Goal: Obtain resource: Download file/media

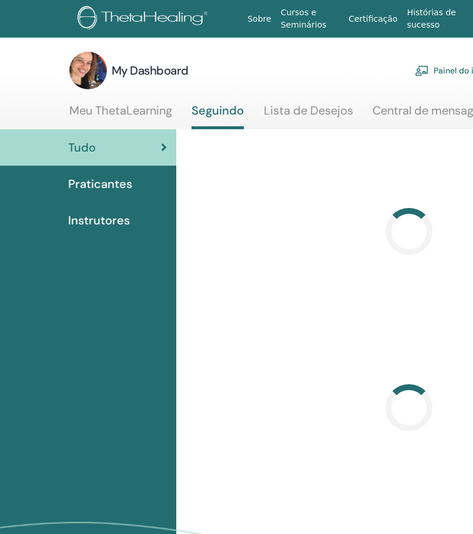
scroll to position [0, 116]
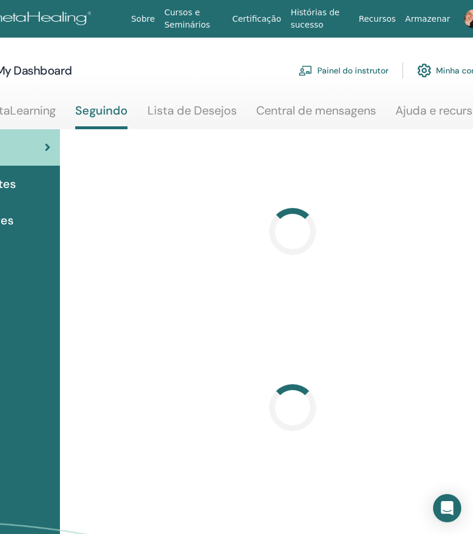
click at [346, 72] on link "Painel do instrutor" at bounding box center [344, 71] width 90 height 26
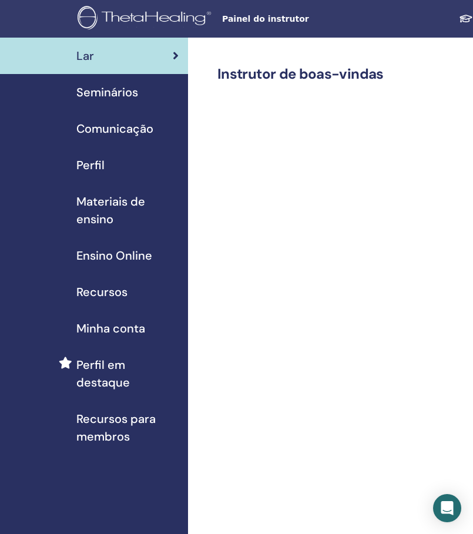
click at [106, 205] on span "Materiais de ensino" at bounding box center [127, 210] width 102 height 35
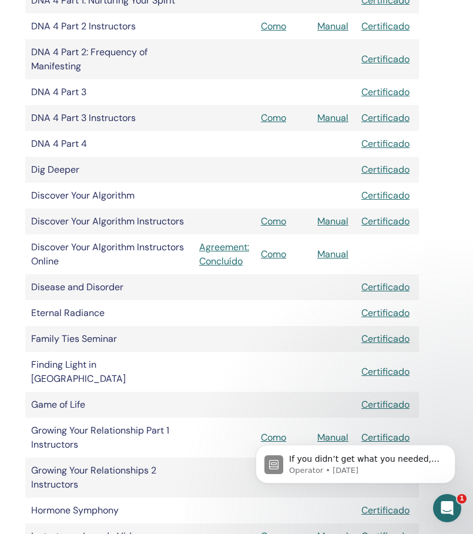
scroll to position [532, 213]
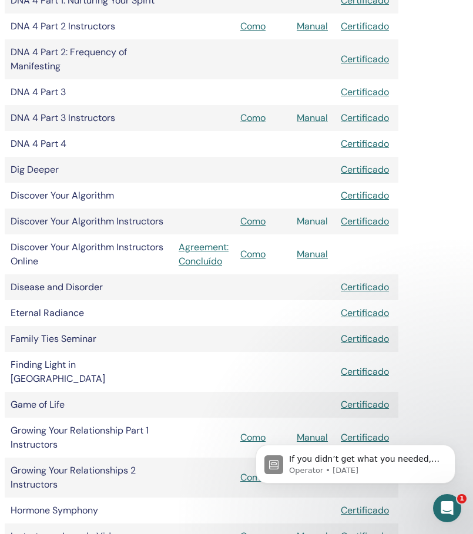
click at [312, 220] on link "Manual" at bounding box center [312, 221] width 31 height 12
